Goal: Find specific page/section: Find specific page/section

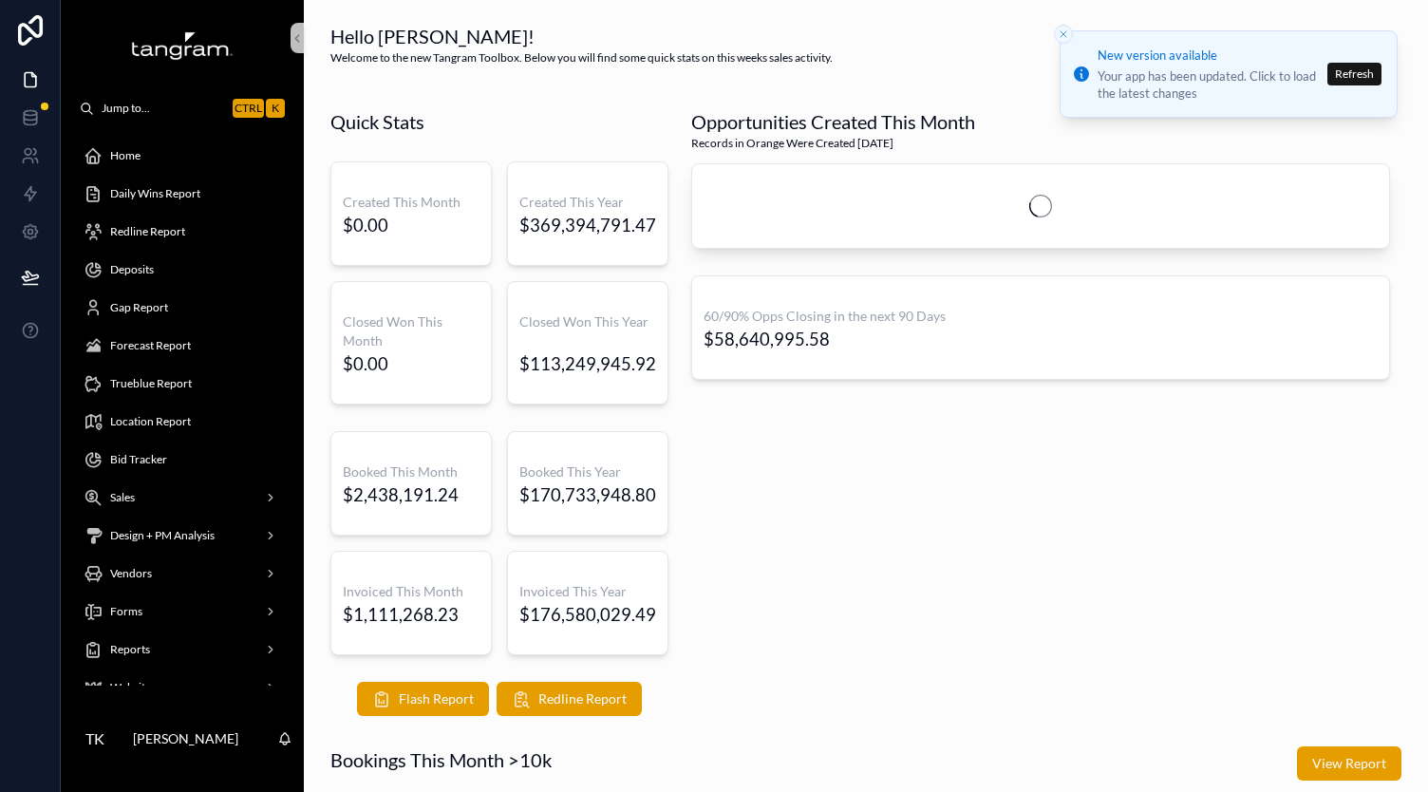
click at [144, 303] on span "Gap Report" at bounding box center [139, 307] width 58 height 15
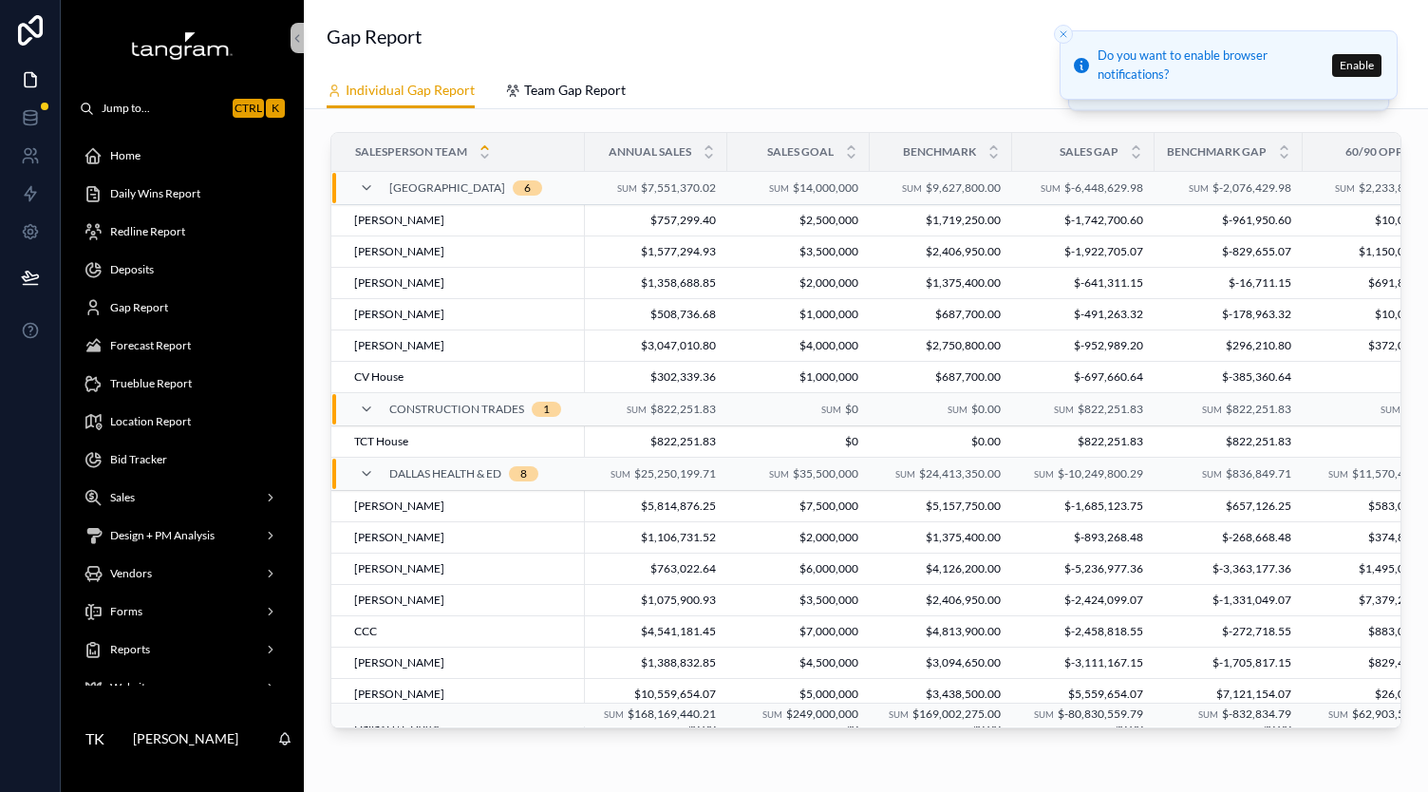
click at [818, 738] on div "Salesperson Team Annual Sales Sales Goal Benchmark Sales Gap Benchmark Gap 60/9…" at bounding box center [866, 433] width 1094 height 619
click at [819, 747] on div "Salesperson Team Annual Sales Sales Goal Benchmark Sales Gap Benchmark Gap 60/9…" at bounding box center [866, 487] width 1124 height 756
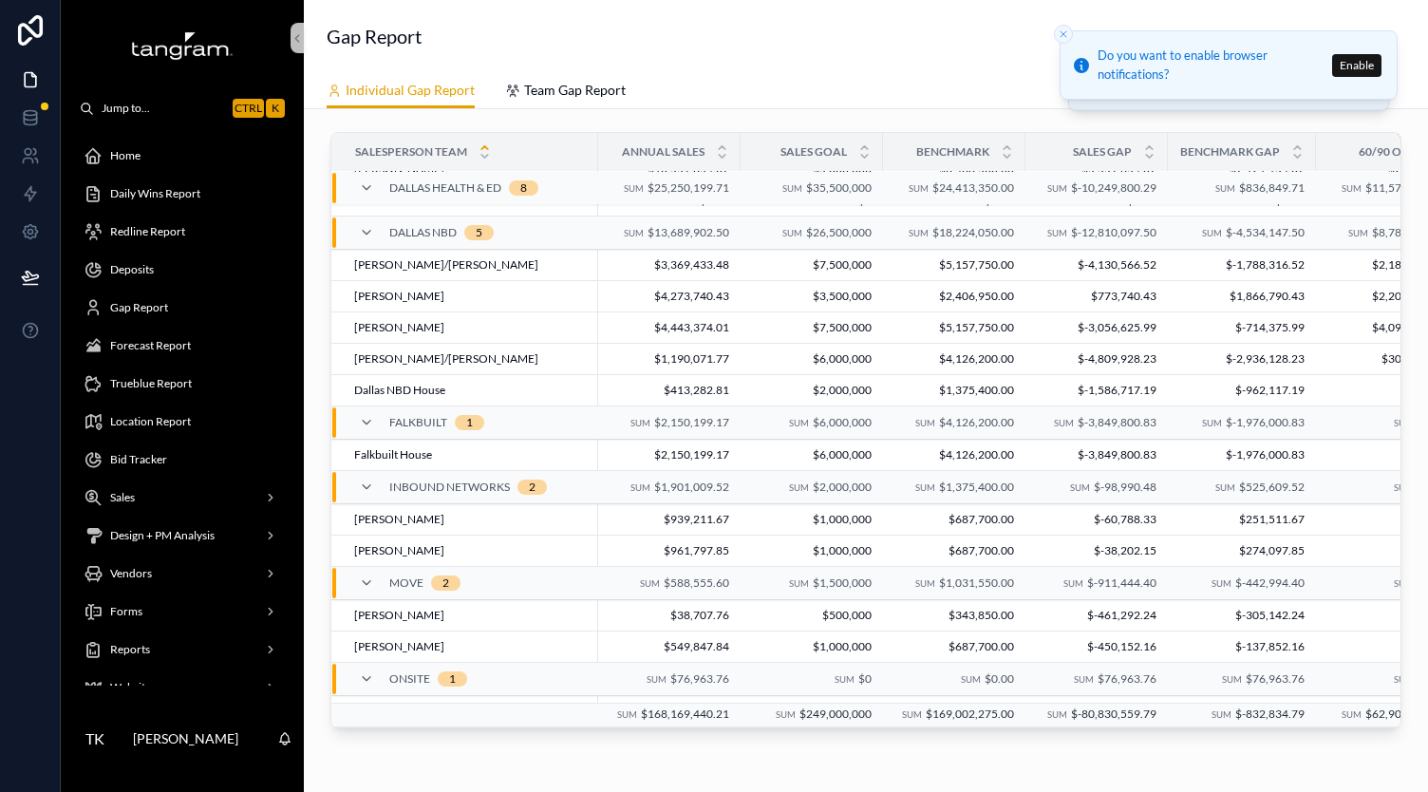
scroll to position [776, 0]
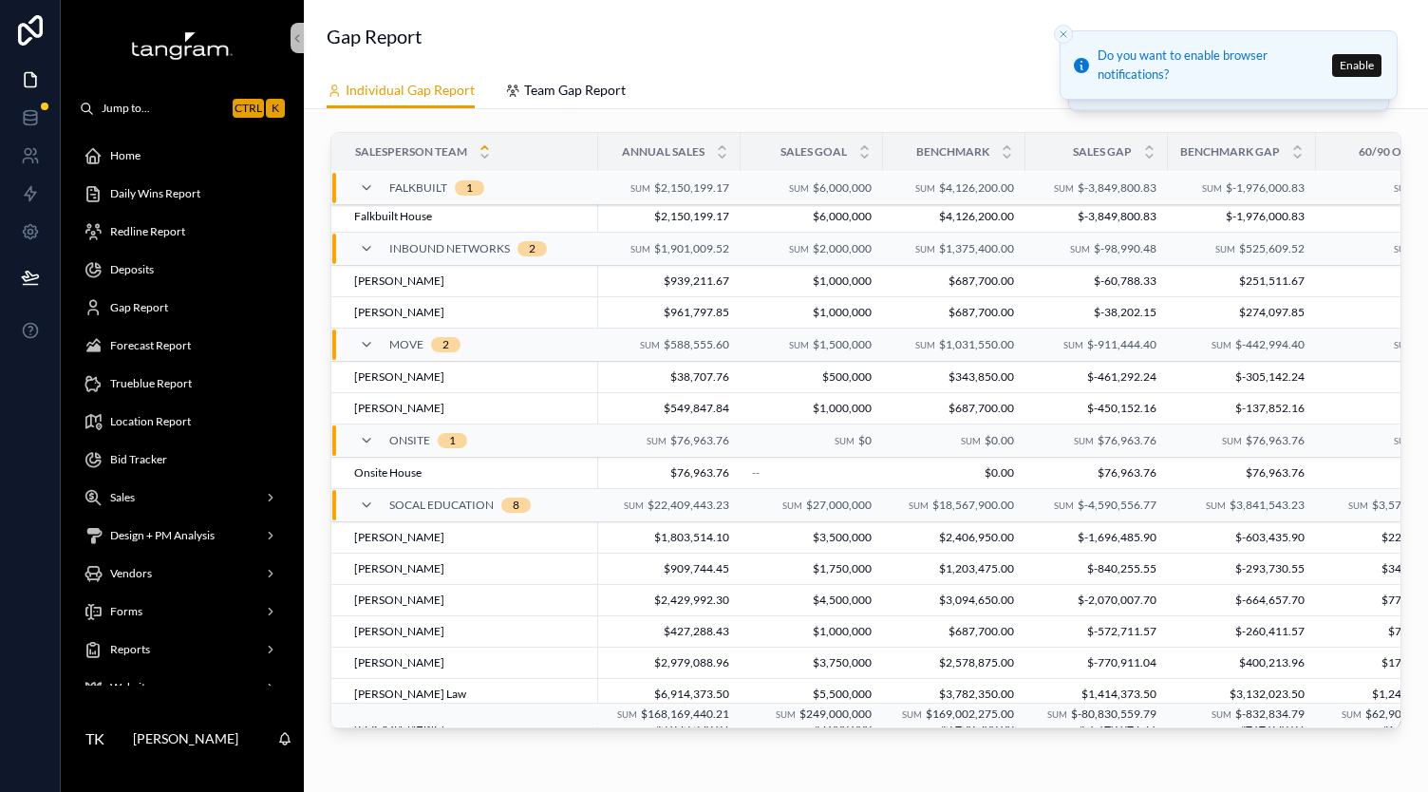
click at [816, 735] on div "Salesperson Team Annual Sales Sales Goal Benchmark Sales Gap Benchmark Gap 60/9…" at bounding box center [866, 433] width 1094 height 619
click at [795, 725] on div "Salesperson Team Annual Sales Sales Goal Benchmark Sales Gap Benchmark Gap 60/9…" at bounding box center [865, 430] width 1069 height 594
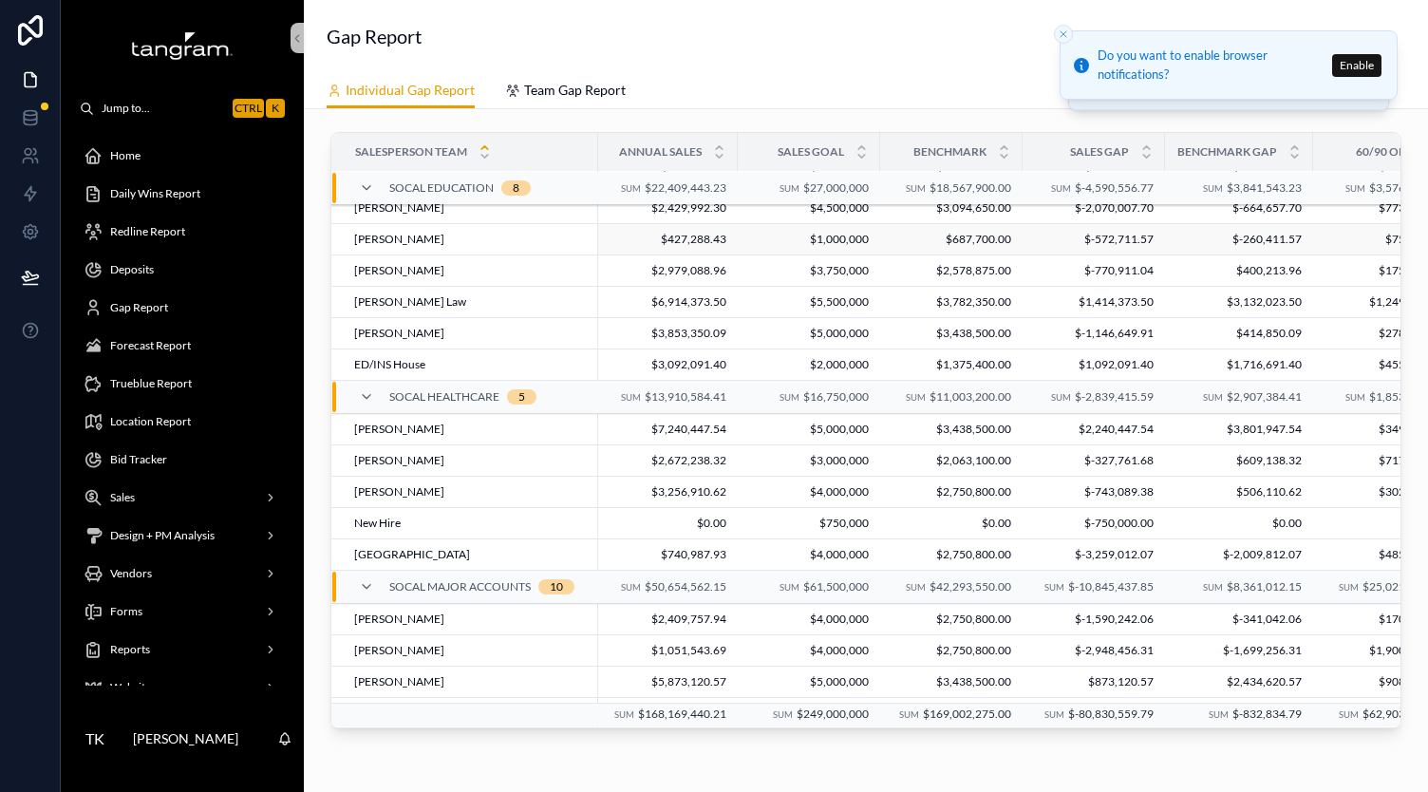
scroll to position [1143, 3]
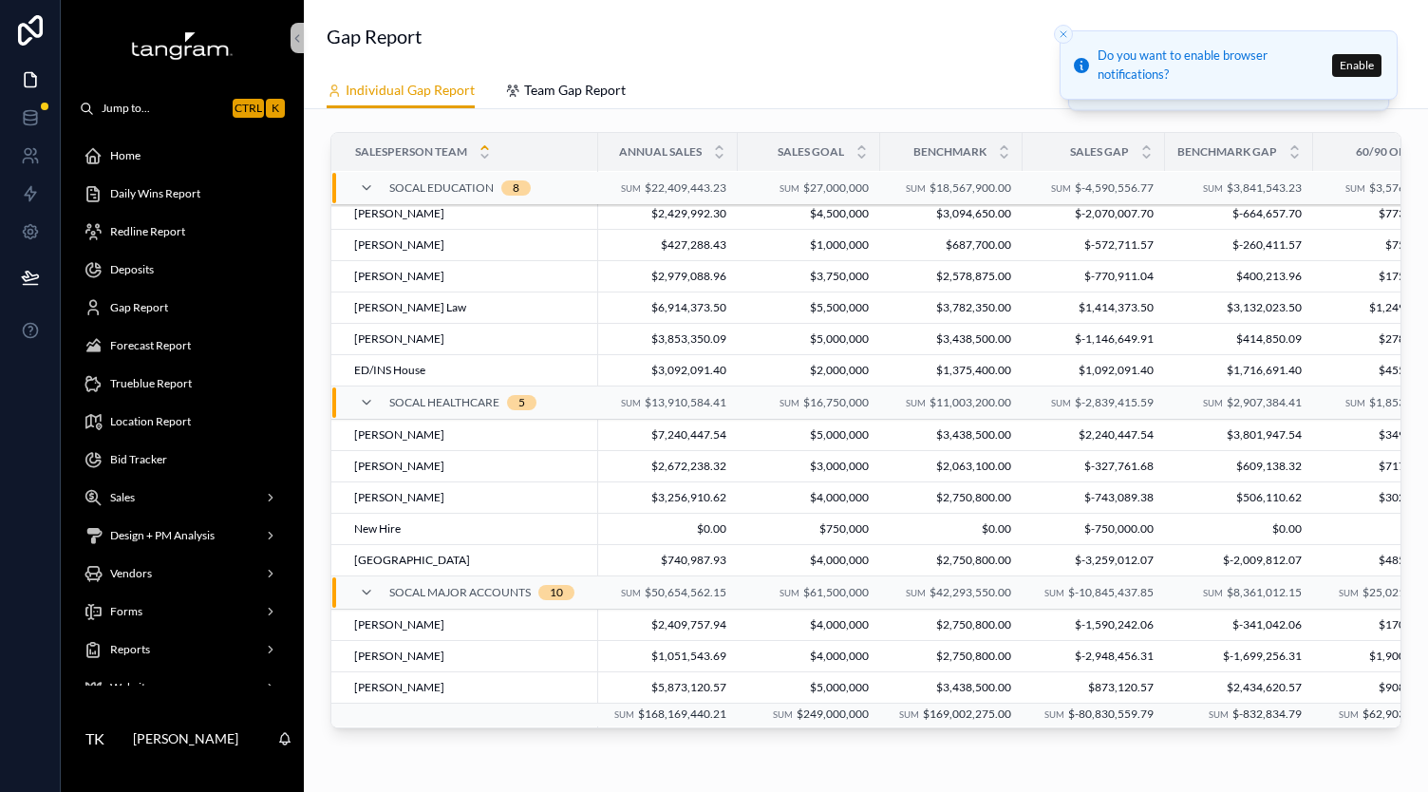
click at [951, 48] on div "Gap Report" at bounding box center [866, 36] width 1078 height 27
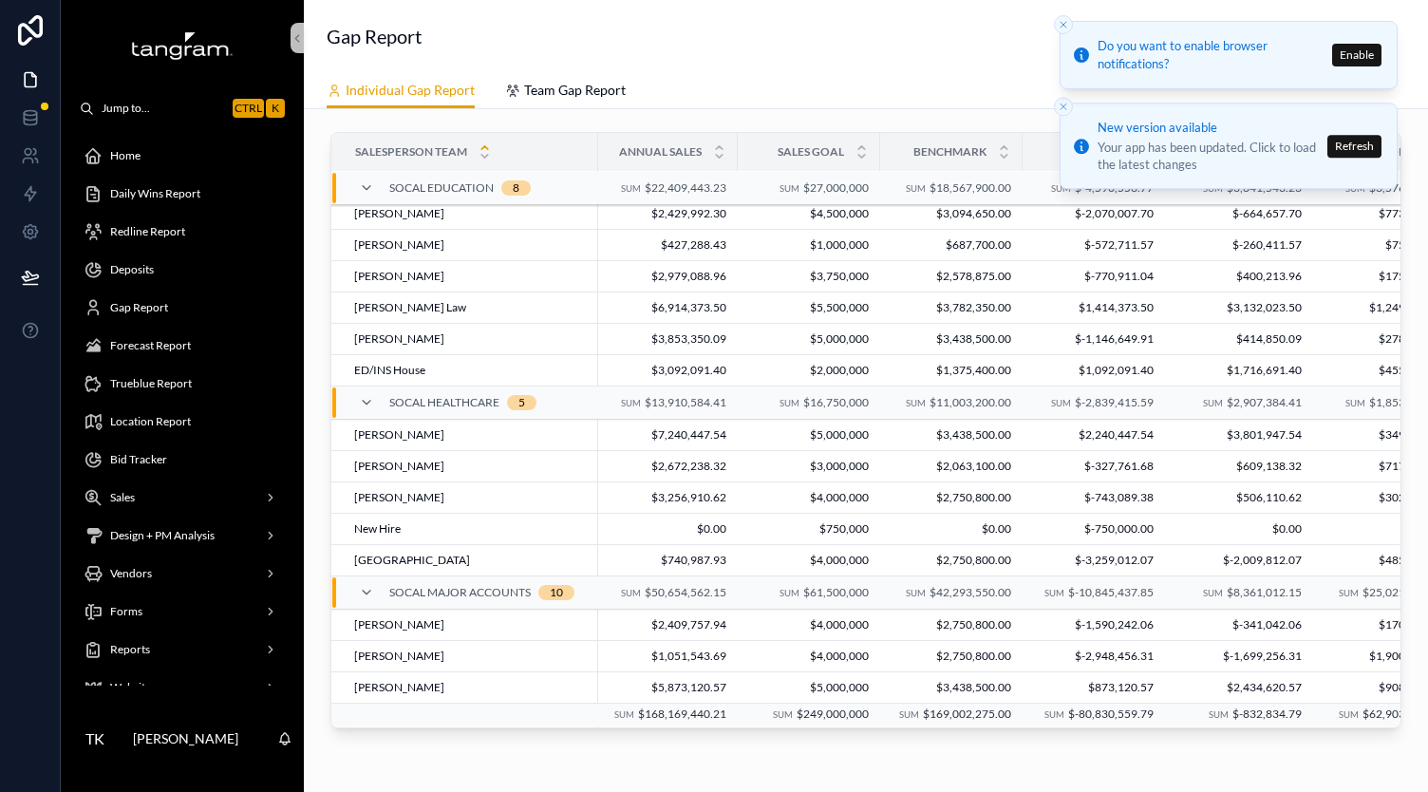
click at [1064, 28] on line "Close toast" at bounding box center [1063, 25] width 6 height 6
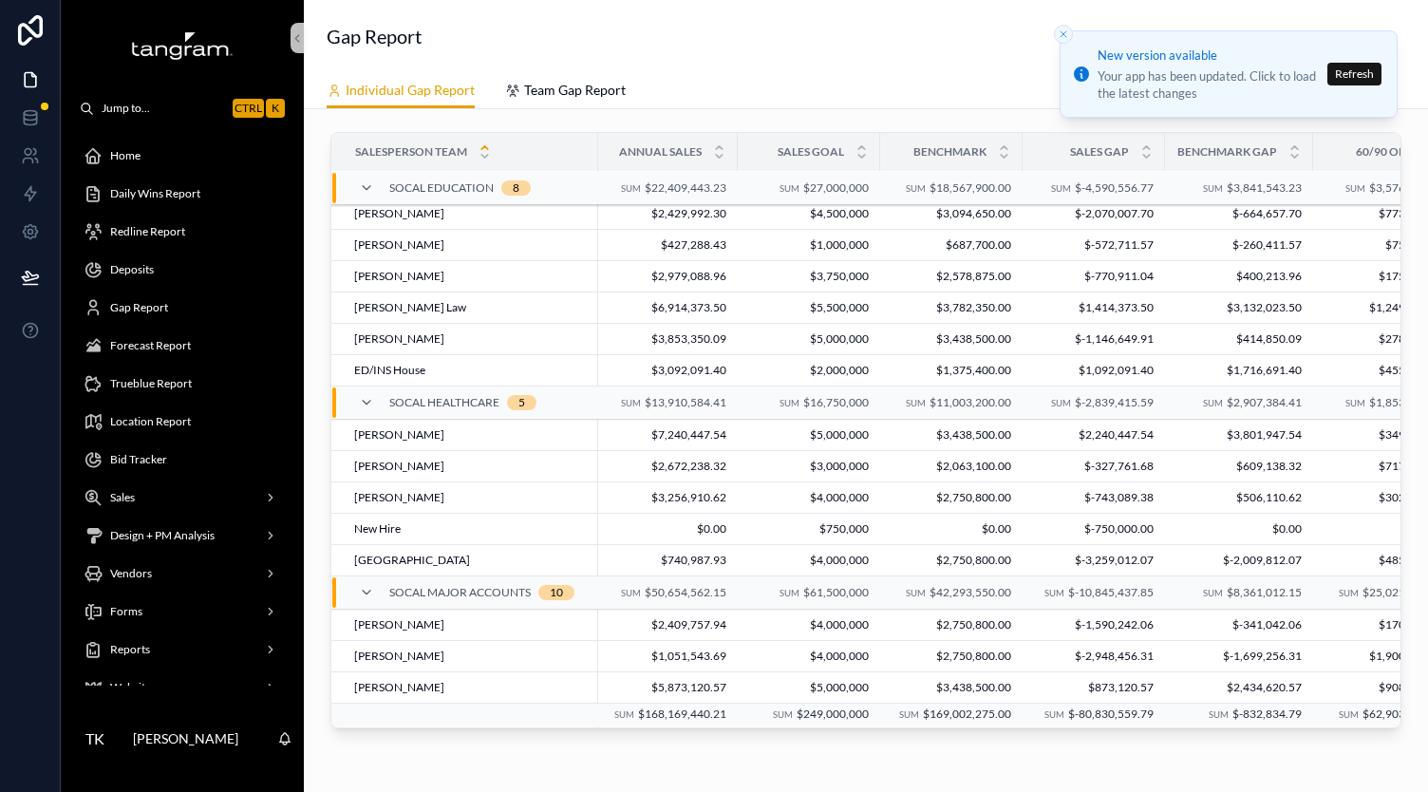
click at [152, 233] on span "Redline Report" at bounding box center [147, 231] width 75 height 15
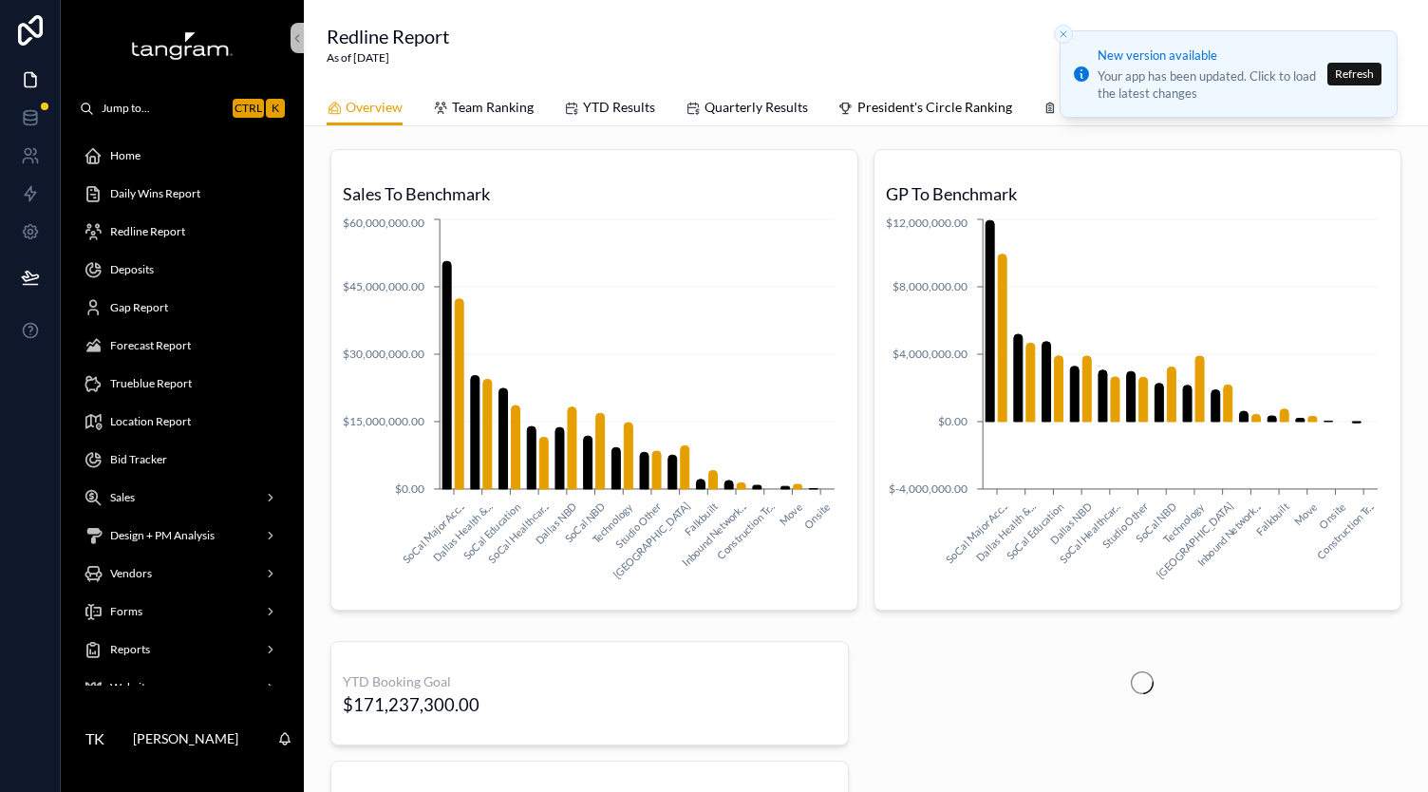
click at [906, 95] on link "President's Circle Ranking" at bounding box center [925, 109] width 174 height 38
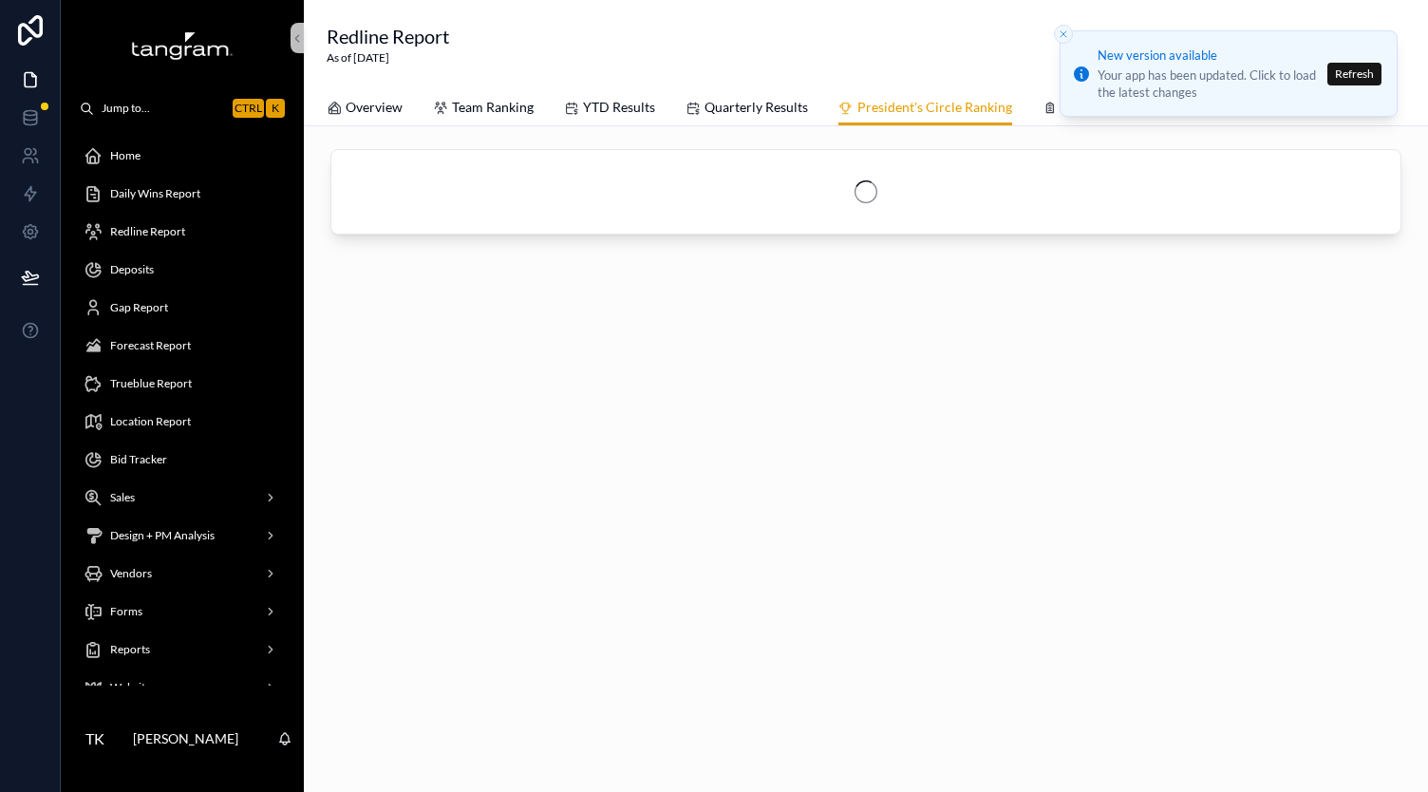
click at [1058, 32] on icon "Close toast" at bounding box center [1062, 33] width 11 height 11
